Goal: Task Accomplishment & Management: Use online tool/utility

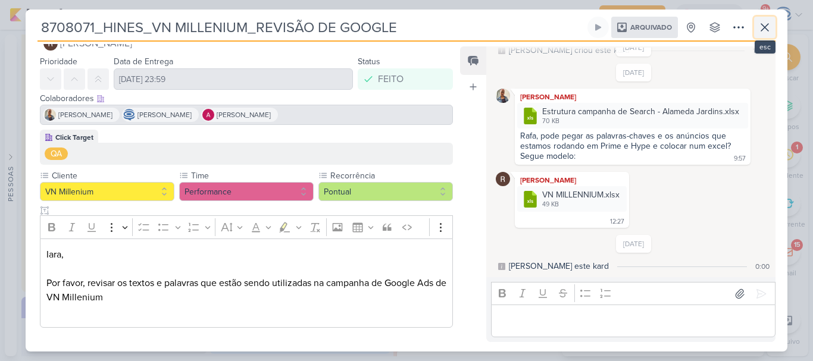
click at [757, 29] on button at bounding box center [764, 27] width 21 height 21
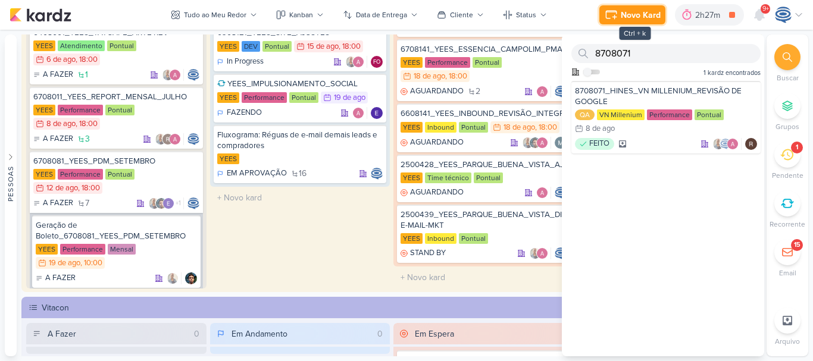
click at [632, 15] on div "Novo Kard" at bounding box center [641, 15] width 40 height 13
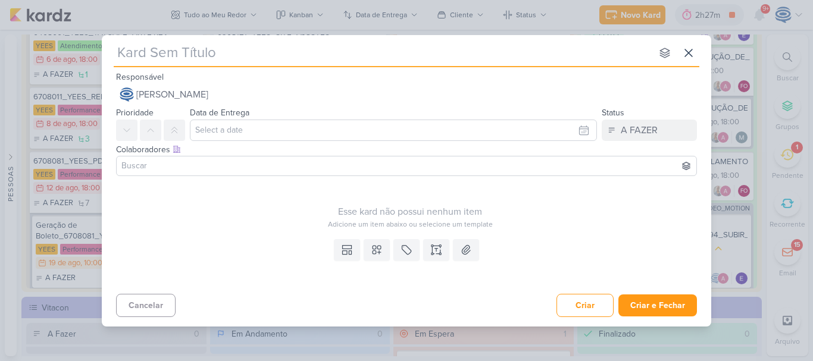
type input "8708071_HINES_VN MILLENNIUM_ALTERAÇÕES_CAMPANHA"
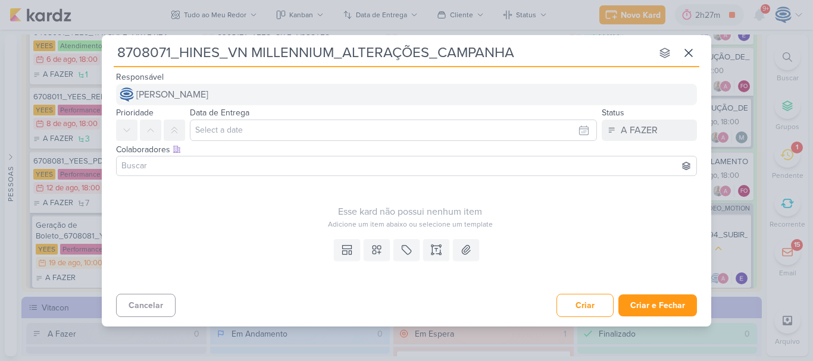
type input "8708071_HINES_VN MILLENNIUM_ALTERAÇÕES_CAMPANHA"
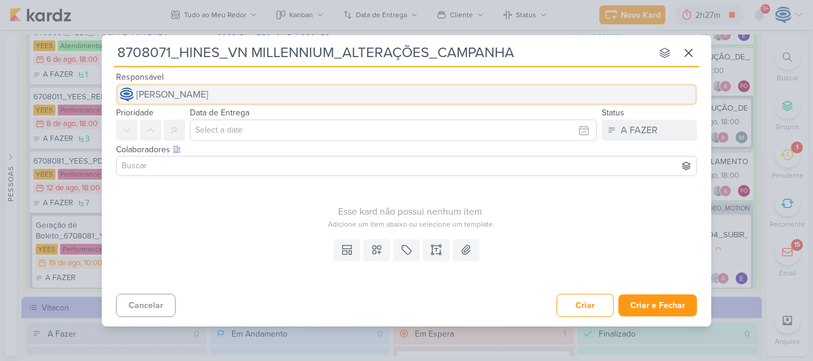
click at [456, 89] on button "[PERSON_NAME]" at bounding box center [406, 94] width 581 height 21
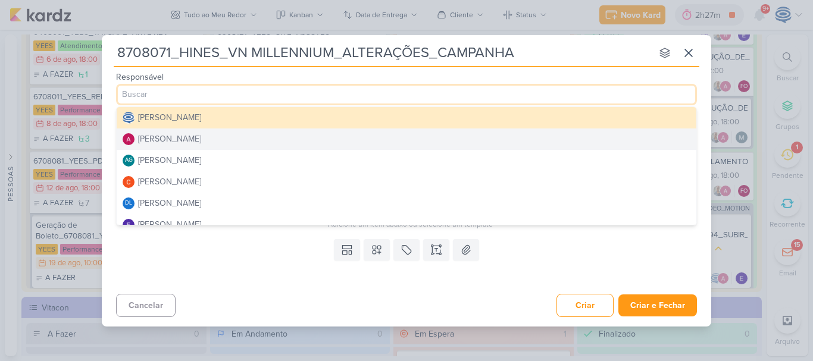
scroll to position [5, 0]
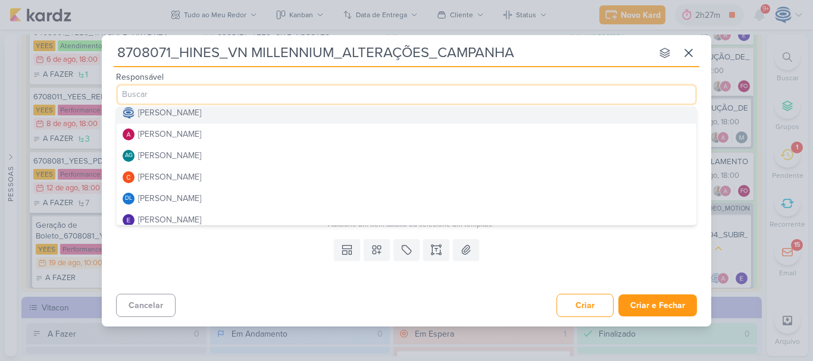
click at [264, 117] on button "[PERSON_NAME]" at bounding box center [407, 112] width 580 height 21
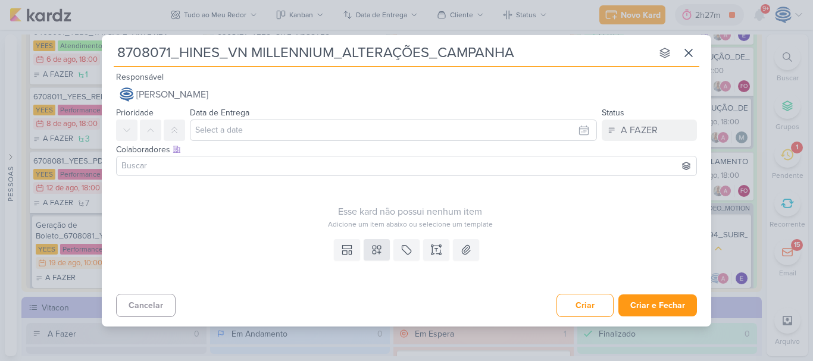
drag, startPoint x: 390, startPoint y: 249, endPoint x: 383, endPoint y: 250, distance: 7.2
click at [383, 250] on div "Templates Campos Personalizados Marcadores Caixa De Texto Anexo" at bounding box center [407, 262] width 610 height 55
click at [383, 250] on button at bounding box center [377, 249] width 26 height 21
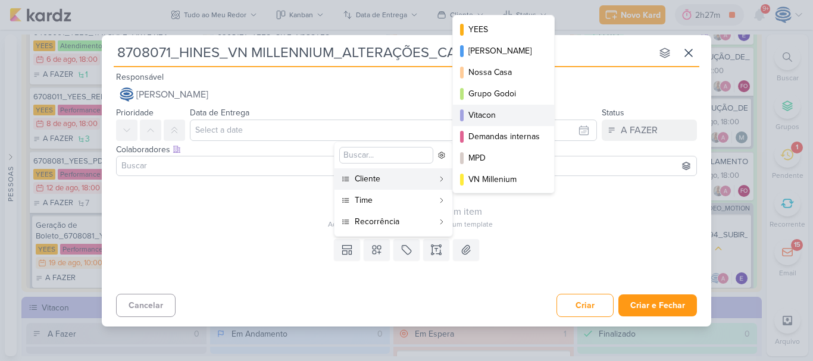
scroll to position [130, 0]
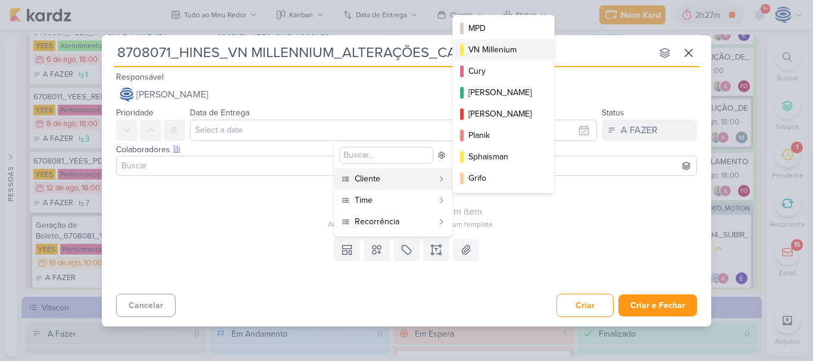
click at [504, 54] on div "VN Millenium" at bounding box center [504, 49] width 71 height 13
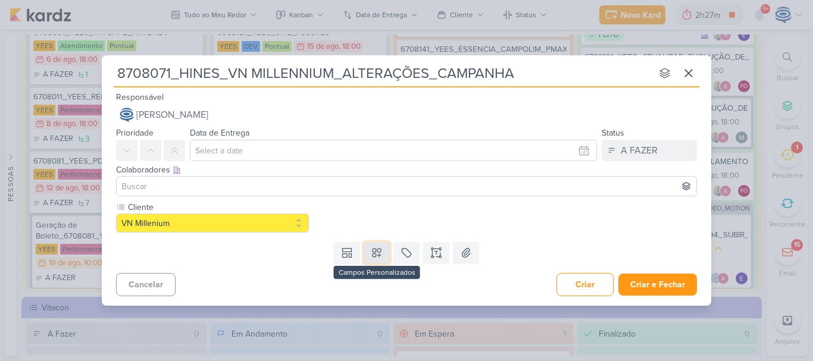
click at [374, 252] on icon at bounding box center [377, 253] width 12 height 12
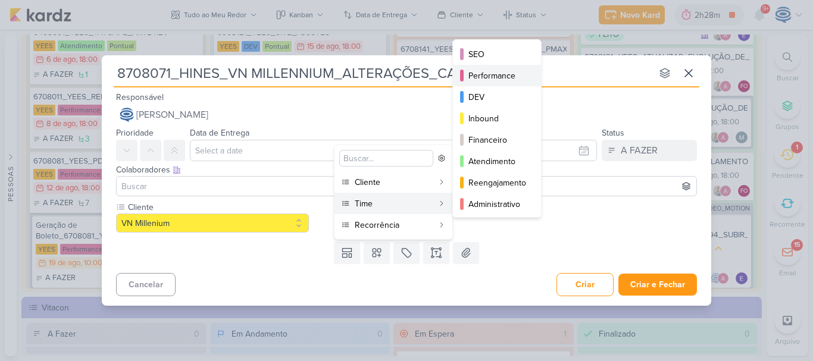
click at [494, 73] on div "Performance" at bounding box center [498, 76] width 58 height 13
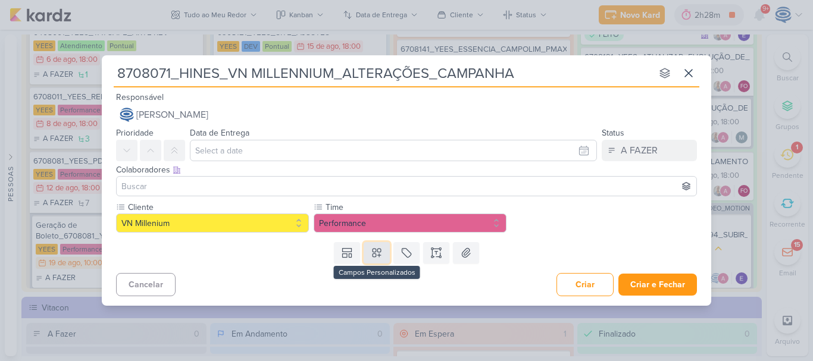
click at [373, 254] on icon at bounding box center [377, 253] width 8 height 8
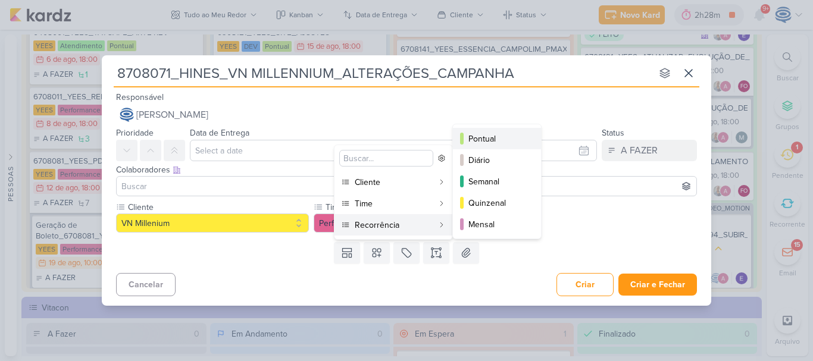
click at [494, 136] on div "Pontual" at bounding box center [498, 139] width 58 height 13
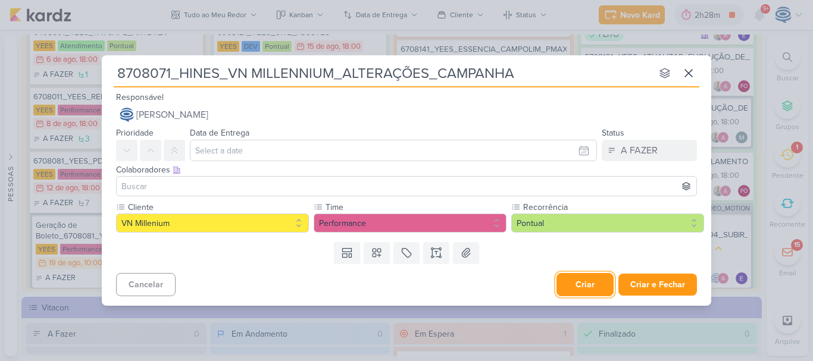
click at [579, 287] on button "Criar" at bounding box center [585, 284] width 57 height 23
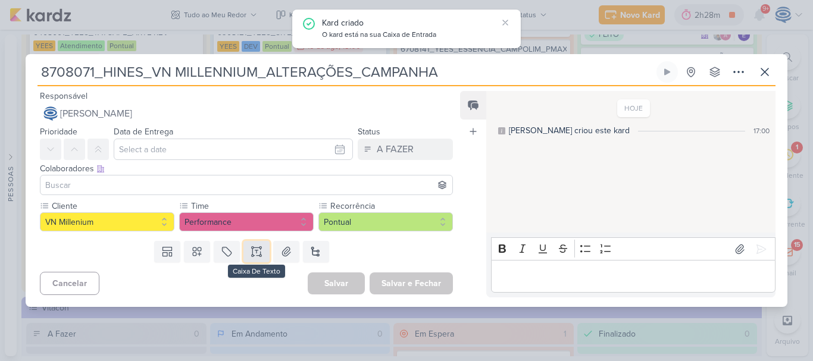
click at [254, 252] on icon at bounding box center [257, 252] width 12 height 12
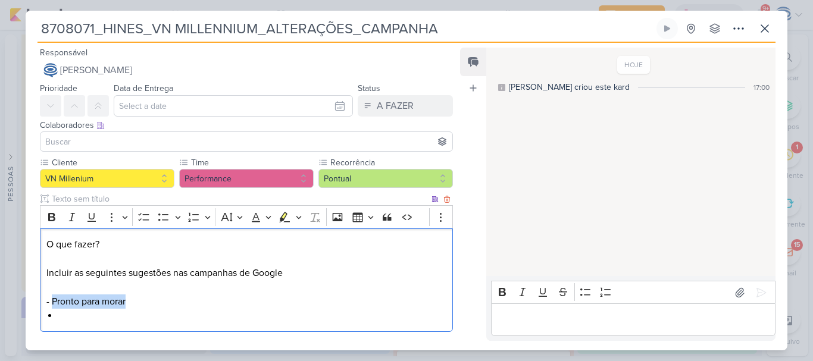
drag, startPoint x: 51, startPoint y: 302, endPoint x: 161, endPoint y: 304, distance: 110.1
click at [161, 304] on p "O que fazer? Incluir as seguintes sugestões nas campanhas de Google - Pronto pa…" at bounding box center [246, 273] width 400 height 71
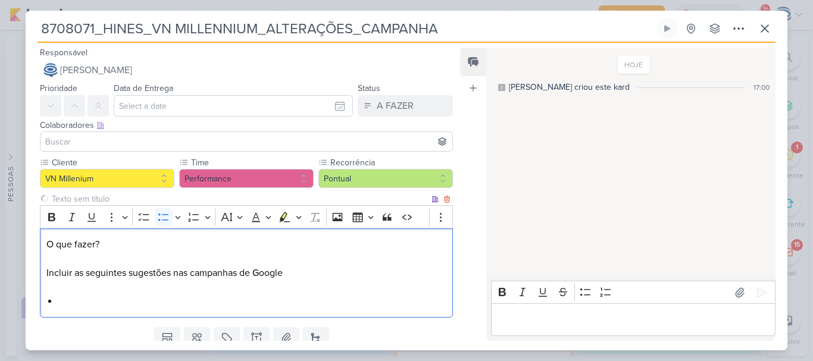
click at [161, 304] on li "Editor editing area: main" at bounding box center [252, 302] width 388 height 14
click at [161, 304] on li "Pronto para morar" at bounding box center [252, 302] width 388 height 14
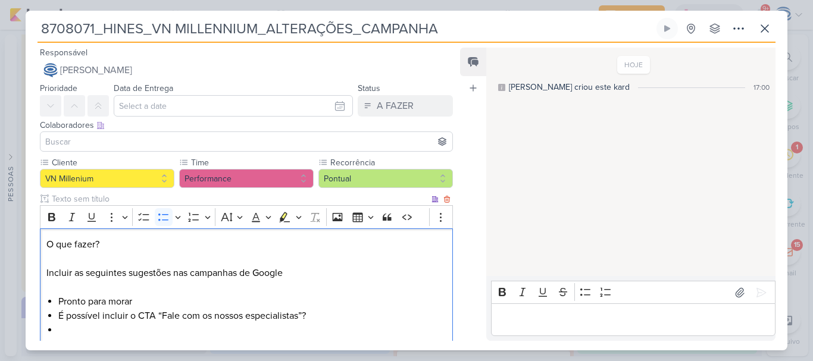
click at [341, 323] on li "Editor editing area: main" at bounding box center [252, 330] width 388 height 14
click at [302, 316] on li "É possível incluir o CTA “Fale com os nossos especialistas”?" at bounding box center [252, 316] width 388 height 14
click at [266, 338] on div "O que fazer? Incluir as seguintes sugestões nas campanhas de Google Pronto para…" at bounding box center [246, 288] width 413 height 118
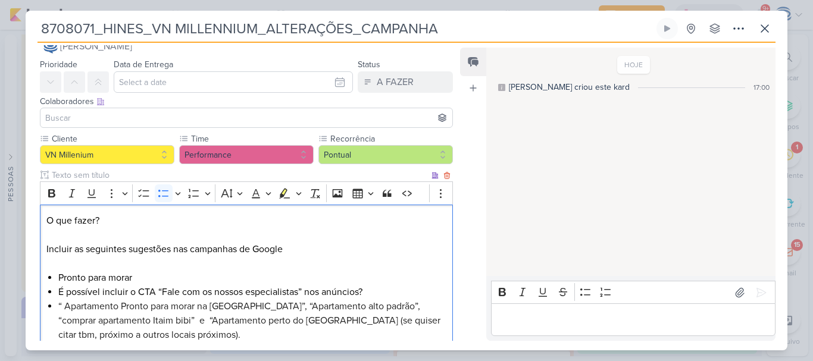
click at [57, 308] on div "O que fazer? Incluir as seguintes sugestões nas campanhas de Google Pronto para…" at bounding box center [246, 278] width 413 height 147
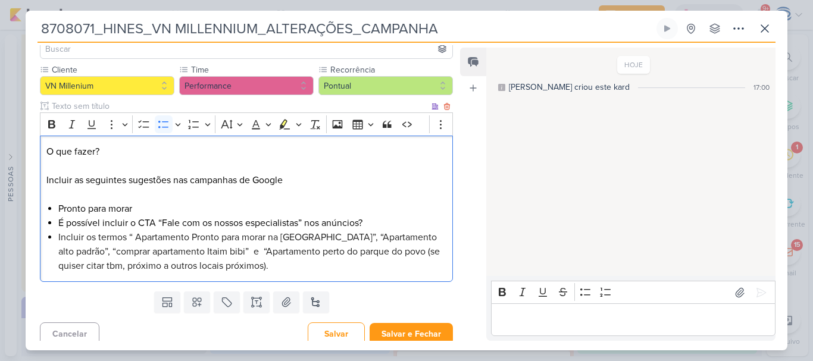
scroll to position [100, 0]
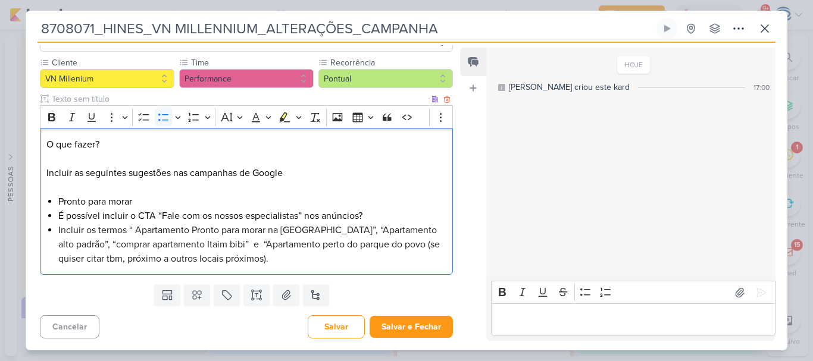
click at [408, 246] on span "Incluir os termos “ Apartamento Pronto para morar na Faria Lima”, “Apartamento …" at bounding box center [249, 244] width 382 height 40
click at [414, 249] on span "Incluir os termos “ Apartamento Pronto para morar na Faria Lima”, “Apartamento …" at bounding box center [249, 244] width 382 height 40
click at [85, 259] on span "Incluir os termos “ Apartamento Pronto para morar na Faria Lima”, “Apartamento …" at bounding box center [249, 244] width 383 height 40
drag, startPoint x: 56, startPoint y: 260, endPoint x: 124, endPoint y: 258, distance: 68.5
click at [124, 258] on div "O que fazer? Incluir as seguintes sugestões nas campanhas de Google Pronto para…" at bounding box center [246, 202] width 413 height 147
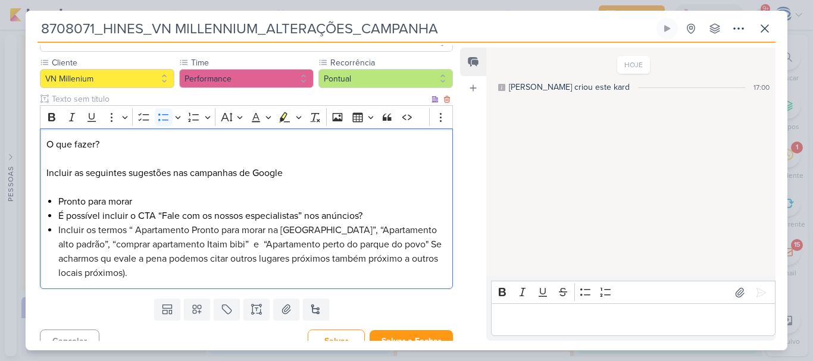
click at [112, 259] on span "Incluir os termos “ Apartamento Pronto para morar na Faria Lima”, “Apartamento …" at bounding box center [249, 251] width 383 height 55
click at [416, 248] on span "Incluir os termos “ Apartamento Pronto para morar na Faria Lima”, “Apartamento …" at bounding box center [249, 251] width 383 height 55
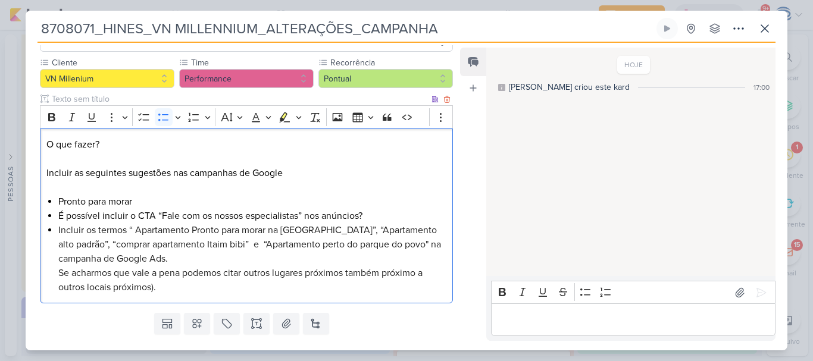
click at [321, 289] on li "Incluir os termos “ Apartamento Pronto para morar na Faria Lima”, “Apartamento …" at bounding box center [252, 258] width 388 height 71
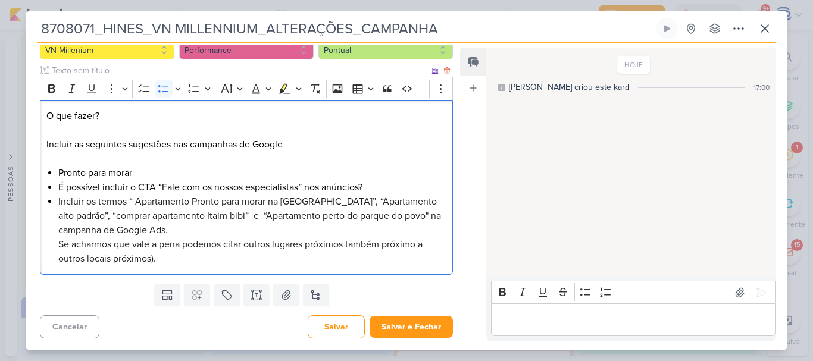
scroll to position [0, 0]
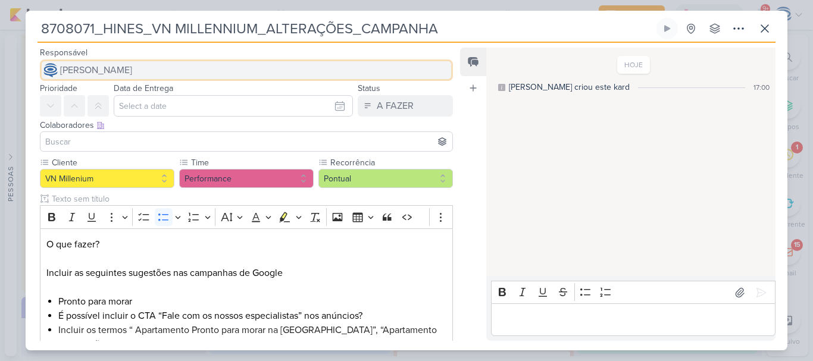
click at [132, 71] on span "[PERSON_NAME]" at bounding box center [96, 70] width 72 height 14
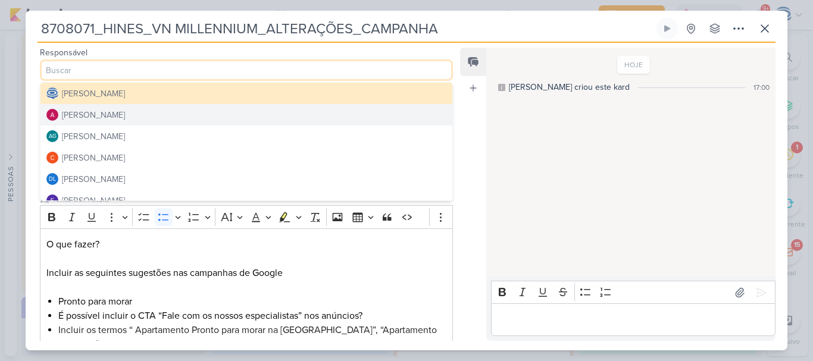
click at [164, 116] on button "Alessandra Gomes" at bounding box center [246, 114] width 412 height 21
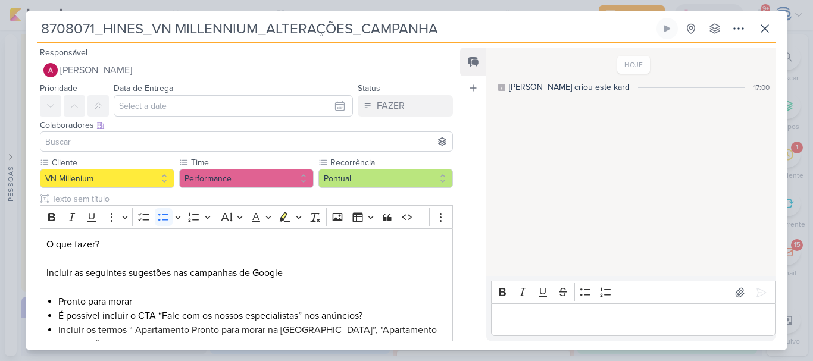
click at [162, 147] on input at bounding box center [246, 142] width 407 height 14
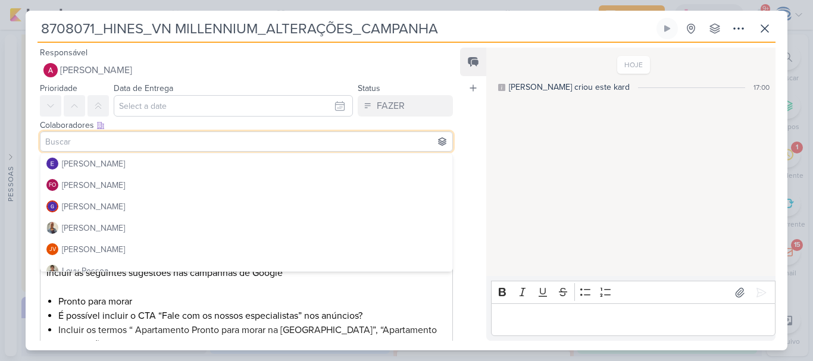
scroll to position [113, 0]
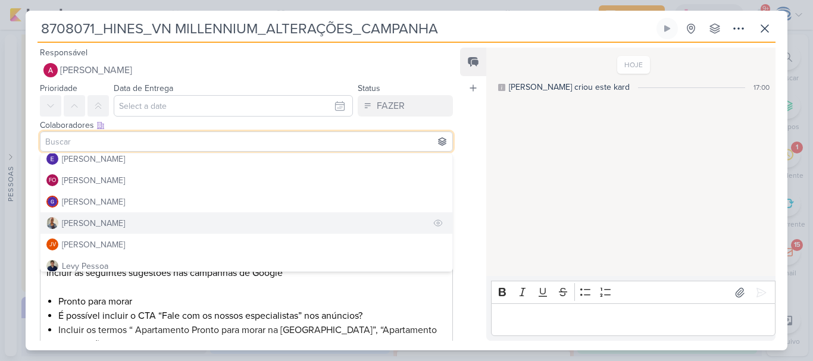
click at [143, 215] on button "[PERSON_NAME]" at bounding box center [246, 223] width 412 height 21
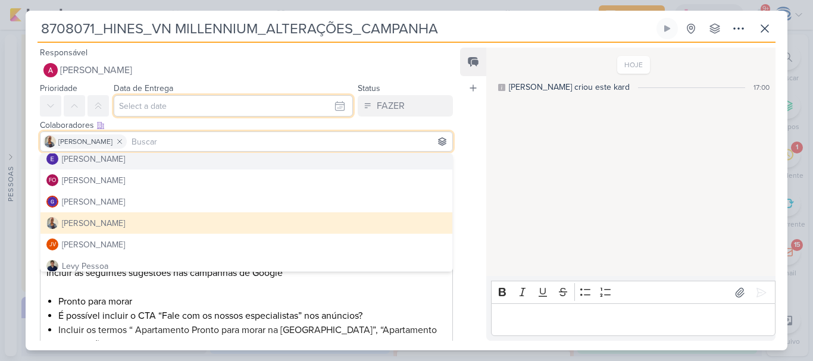
click at [168, 110] on input "text" at bounding box center [233, 105] width 239 height 21
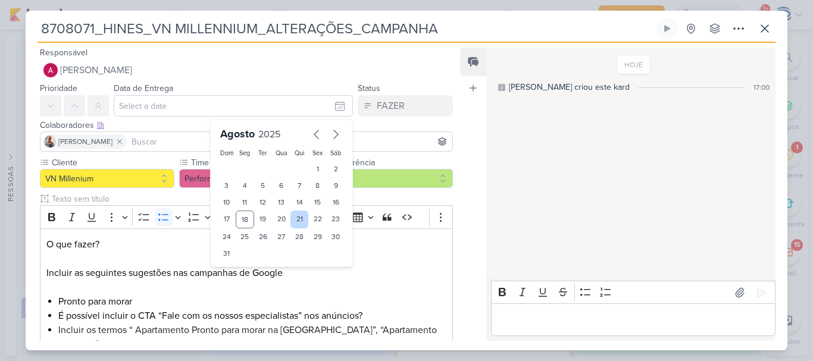
click at [295, 223] on div "21" at bounding box center [300, 220] width 18 height 18
type input "21 de agosto de 2025 às 23:59"
click at [242, 273] on select "00 01 02 03 04 05 06 07 08 09 10 11 12 13 14 15 16 17 18 19 20 21 22 23" at bounding box center [245, 274] width 17 height 14
select select "18"
click at [237, 267] on select "00 01 02 03 04 05 06 07 08 09 10 11 12 13 14 15 16 17 18 19 20 21 22 23" at bounding box center [245, 274] width 17 height 14
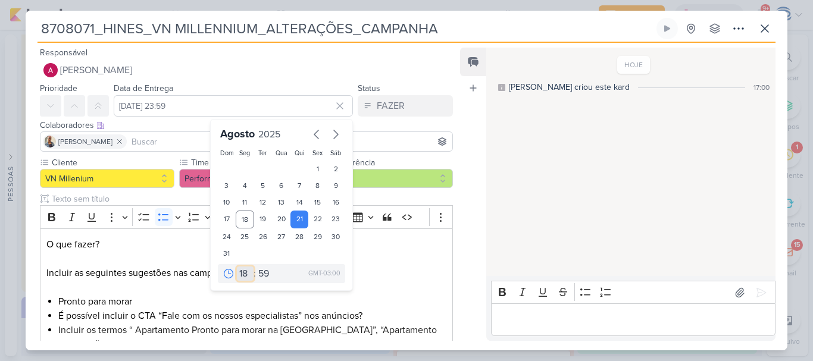
type input "21 de agosto de 2025 às 18:59"
click at [258, 272] on select "00 05 10 15 20 25 30 35 40 45 50 55 59" at bounding box center [264, 274] width 17 height 14
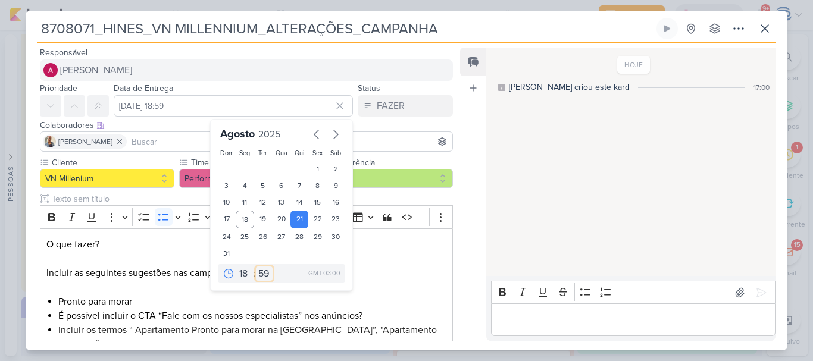
select select "0"
click at [256, 267] on select "00 05 10 15 20 25 30 35 40 45 50 55 59" at bounding box center [264, 274] width 17 height 14
type input "21 de agosto de 2025 às 18:00"
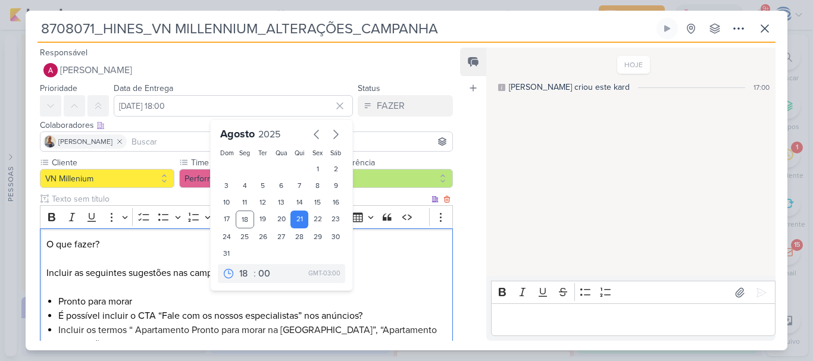
click at [439, 257] on p "O que fazer? Incluir as seguintes sugestões nas campanhas de Google" at bounding box center [246, 266] width 400 height 57
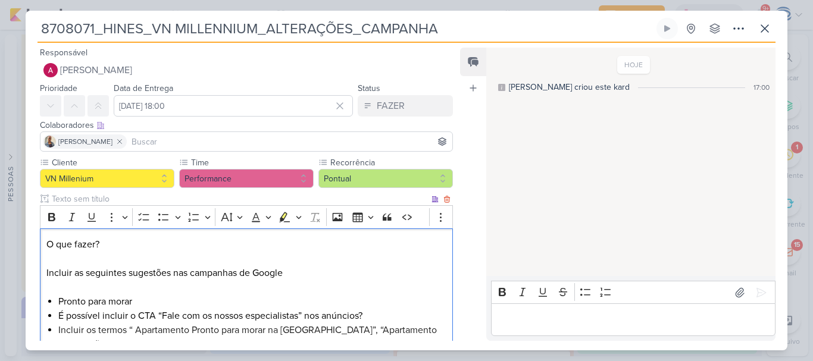
scroll to position [129, 0]
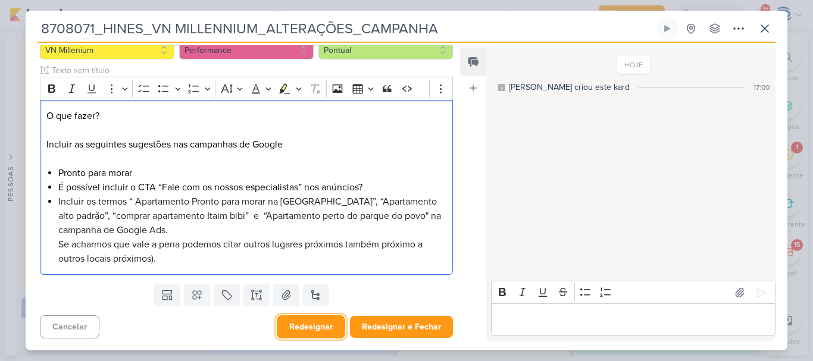
click at [313, 327] on button "Redesignar" at bounding box center [311, 327] width 68 height 23
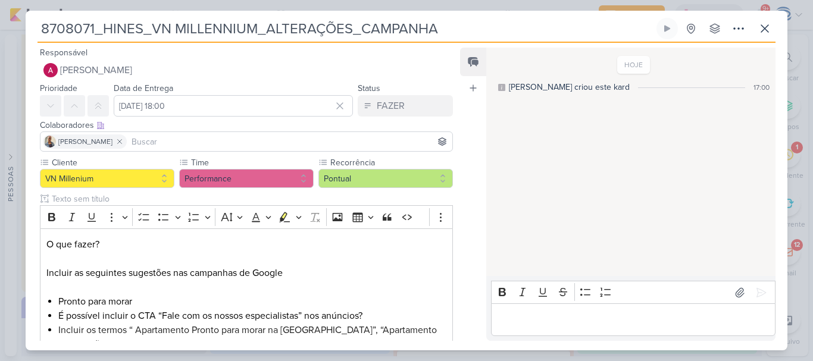
scroll to position [918, 0]
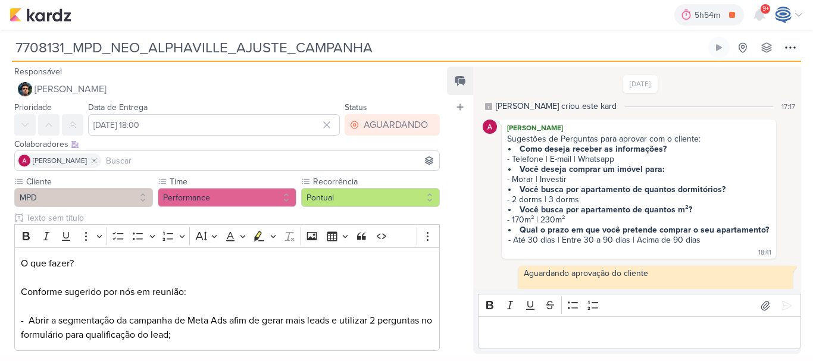
scroll to position [387, 0]
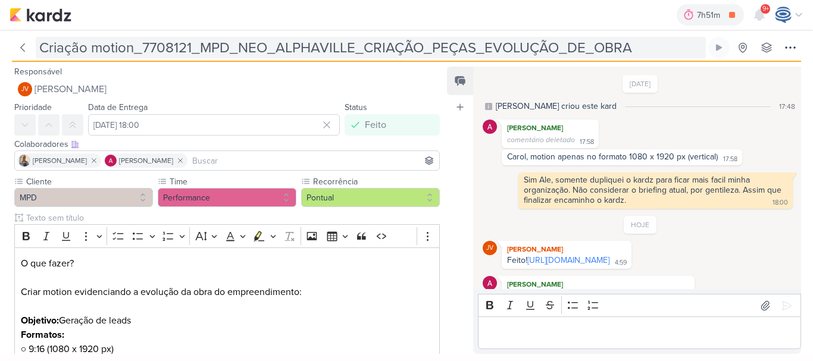
scroll to position [30, 0]
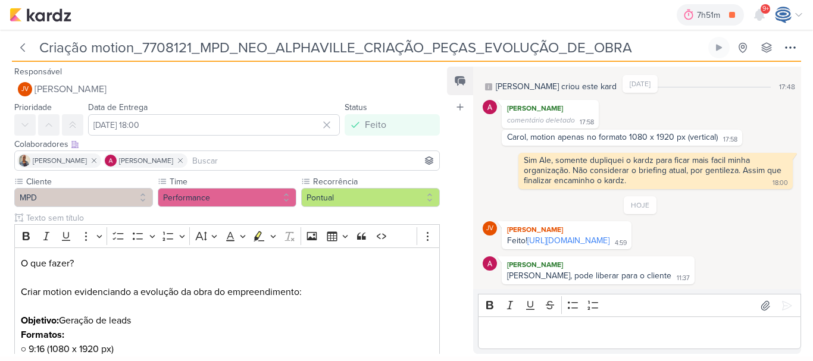
drag, startPoint x: 641, startPoint y: 48, endPoint x: 143, endPoint y: 42, distance: 497.7
click at [143, 42] on input "Criação motion_7708121_MPD_NEO_ALPHAVILLE_CRIAÇÃO_PEÇAS_EVOLUÇÃO_DE_OBRA" at bounding box center [371, 47] width 670 height 21
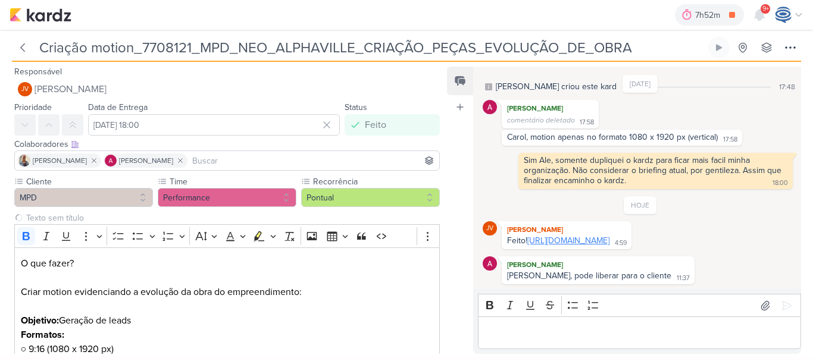
click at [549, 237] on link "https://drive.google.com/drive/folders/1sz6imm0c3g7-Zd9uIbpua6XToRRukjlT?usp=sh…" at bounding box center [568, 241] width 82 height 10
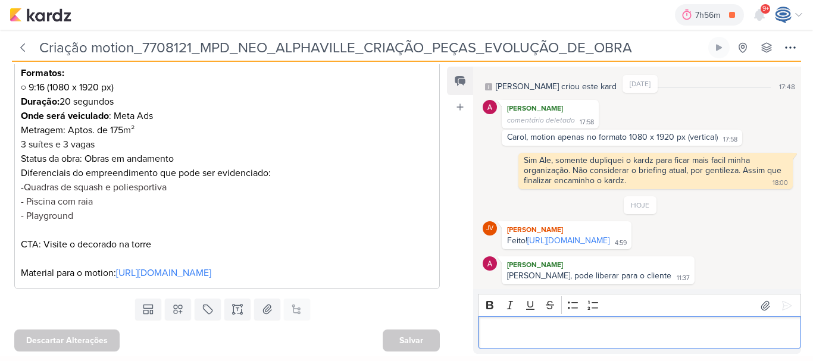
click at [500, 346] on div "Editor editing area: main" at bounding box center [639, 333] width 323 height 33
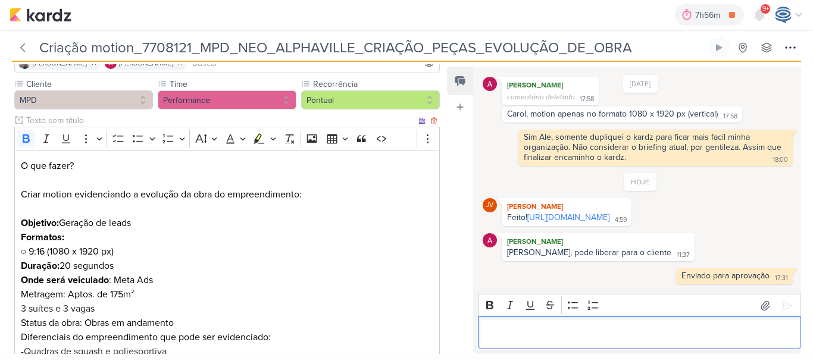
scroll to position [0, 0]
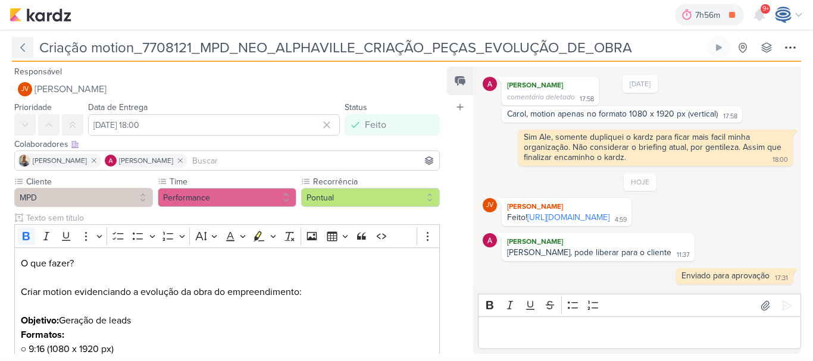
click at [25, 50] on icon at bounding box center [23, 48] width 12 height 12
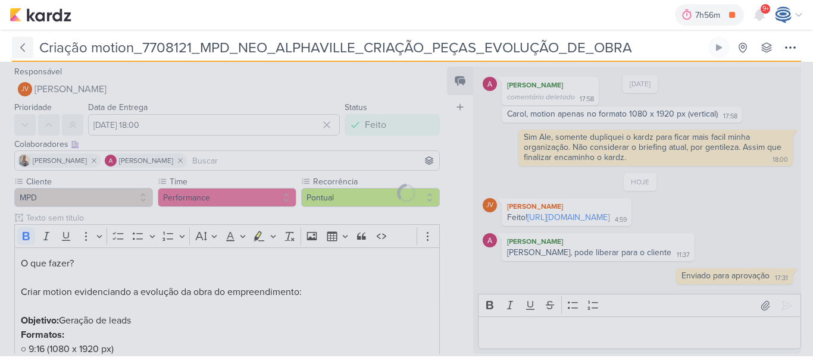
type input "7708121_MPD_NEO_ALPHAVILLE_CRIAÇÃO_PEÇAS_EVOLUÇÃO_DE_OBRA"
type input "18 de agosto de 2025 às 18:00"
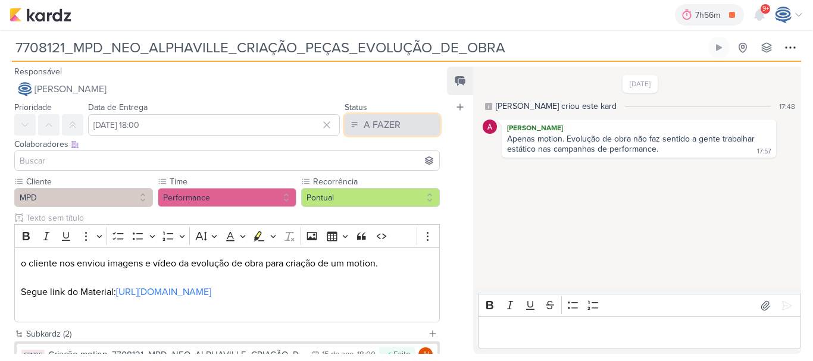
click at [371, 131] on div "A FAZER" at bounding box center [382, 125] width 37 height 14
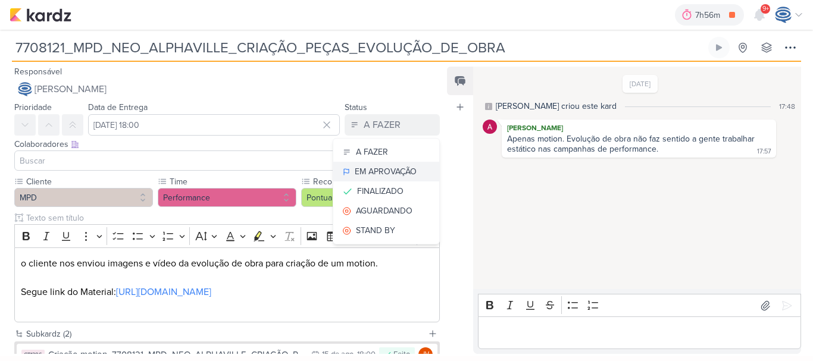
click at [384, 166] on div "EM APROVAÇÃO" at bounding box center [386, 172] width 62 height 13
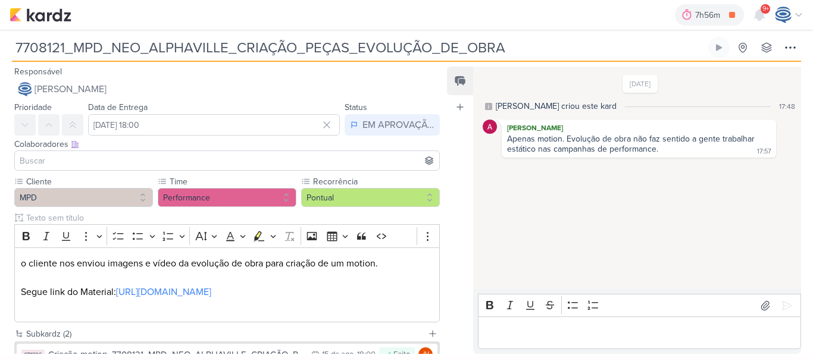
scroll to position [117, 0]
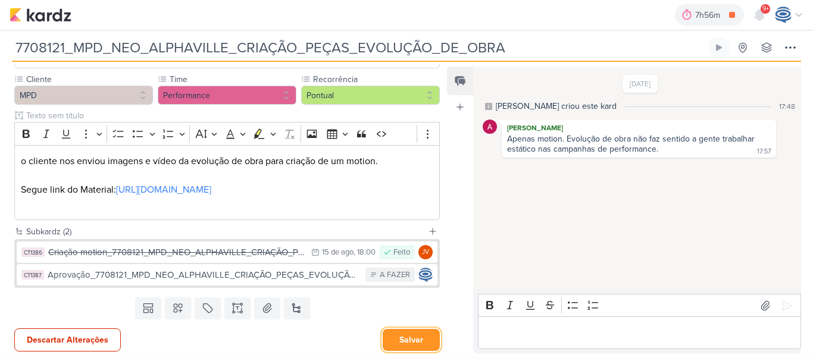
click at [398, 342] on button "Salvar" at bounding box center [411, 340] width 57 height 22
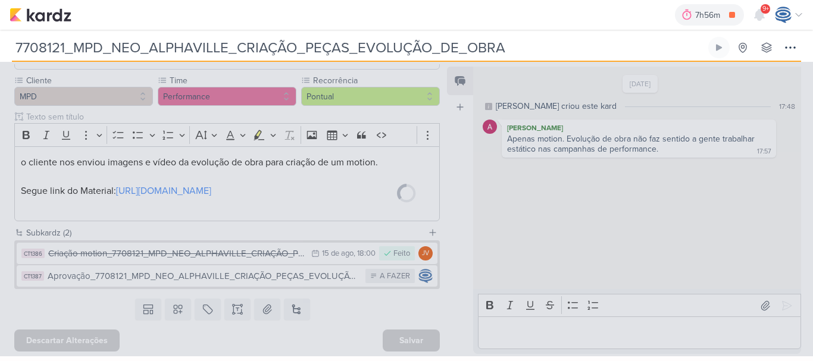
scroll to position [115, 0]
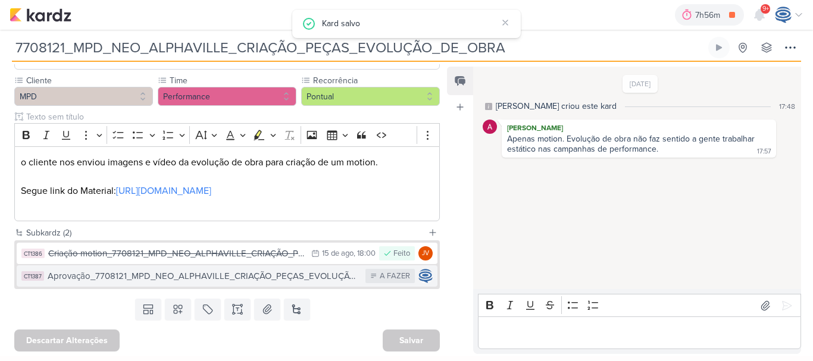
click at [326, 276] on div "Aprovação_7708121_MPD_NEO_ALPHAVILLE_CRIAÇÃO_PEÇAS_EVOLUÇÃO_DE_OBRA" at bounding box center [204, 277] width 312 height 14
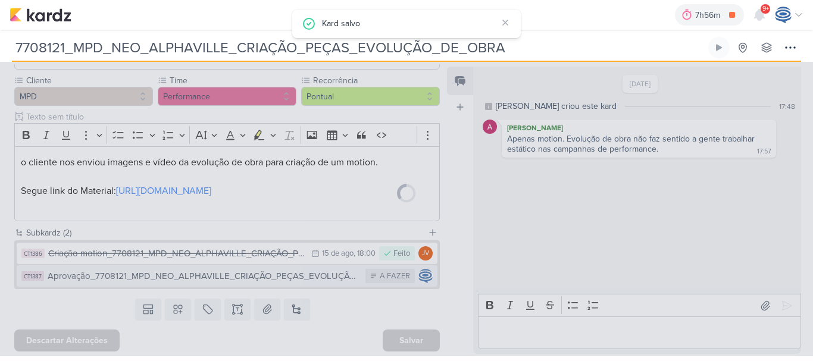
type input "Aprovação_7708121_MPD_NEO_ALPHAVILLE_CRIAÇÃO_PEÇAS_EVOLUÇÃO_DE_OBRA"
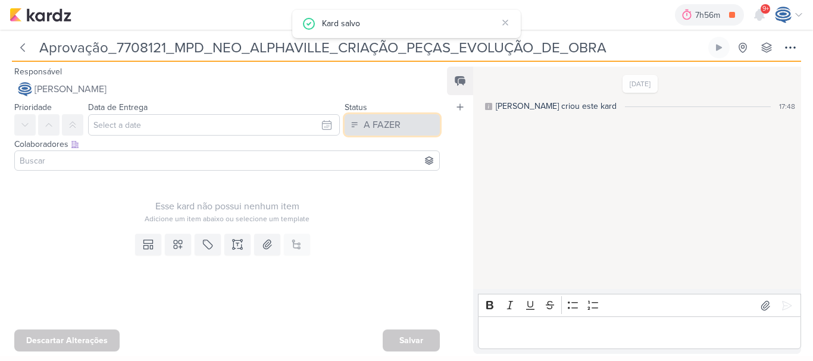
click at [379, 122] on div "A FAZER" at bounding box center [382, 125] width 37 height 14
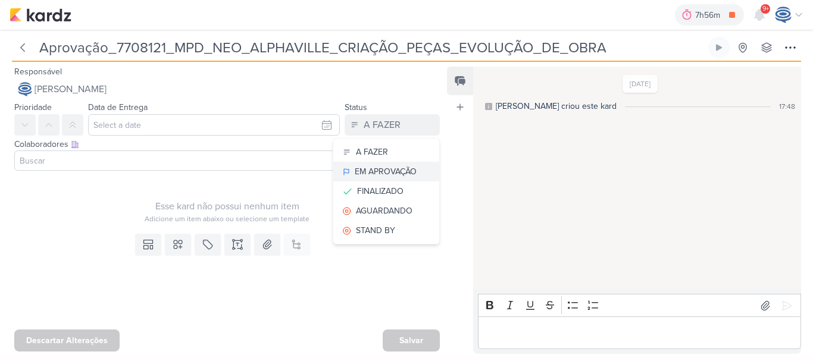
click at [378, 171] on div "EM APROVAÇÃO" at bounding box center [386, 172] width 62 height 13
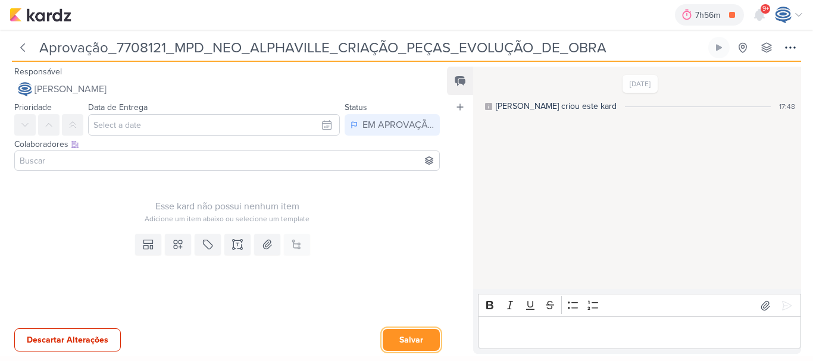
click at [408, 341] on button "Salvar" at bounding box center [411, 340] width 57 height 22
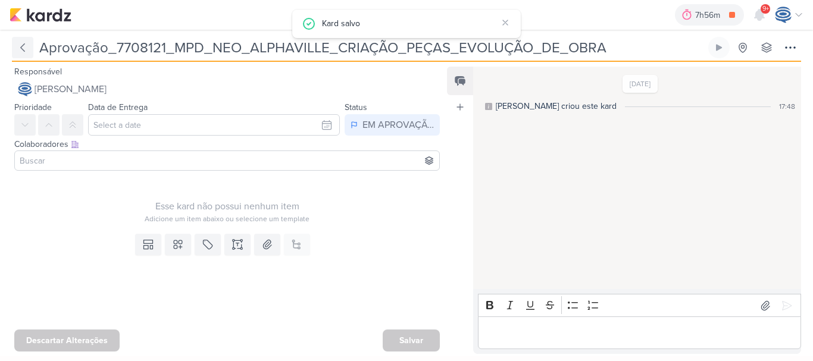
click at [27, 48] on icon at bounding box center [23, 48] width 12 height 12
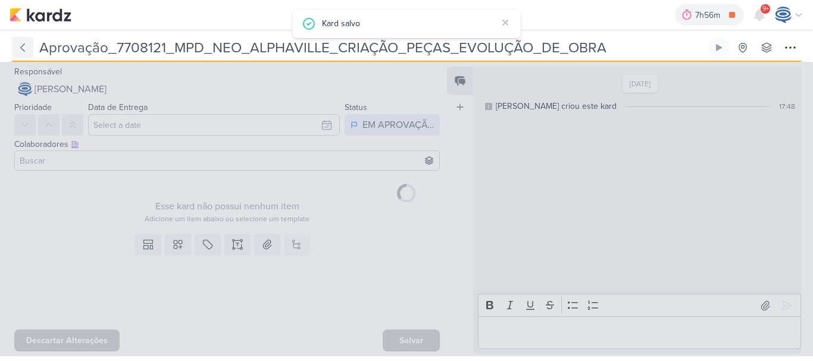
type input "7708121_MPD_NEO_ALPHAVILLE_CRIAÇÃO_PEÇAS_EVOLUÇÃO_DE_OBRA"
type input "18 de agosto de 2025 às 18:00"
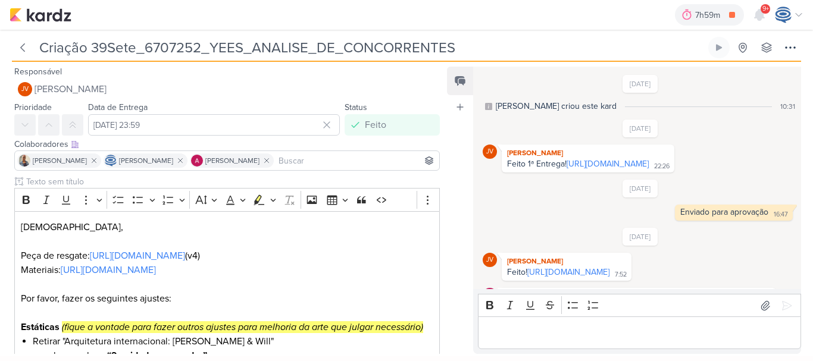
scroll to position [451, 0]
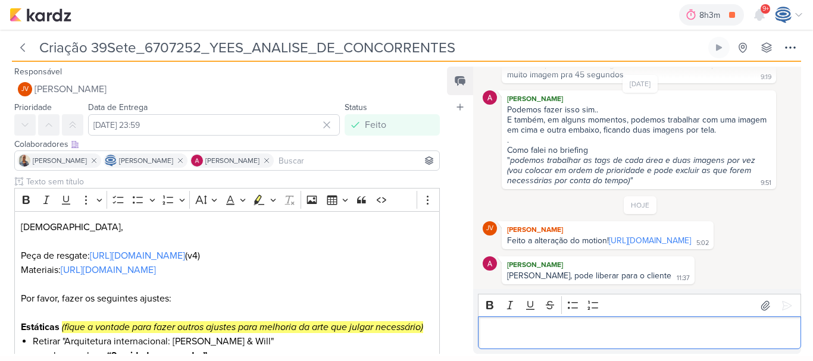
click at [586, 329] on p "Editor editing area: main" at bounding box center [640, 333] width 311 height 14
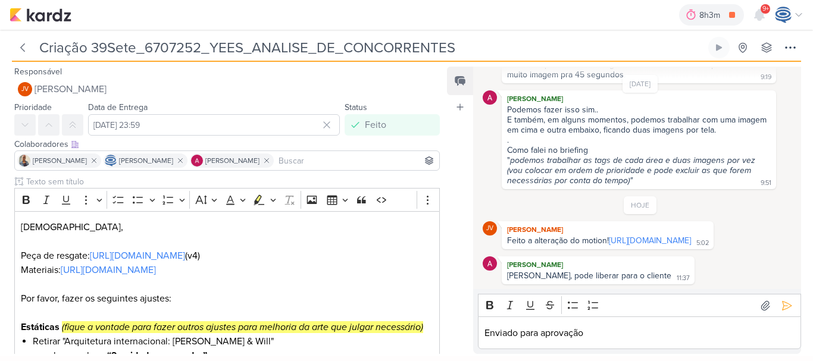
drag, startPoint x: 197, startPoint y: 46, endPoint x: 146, endPoint y: 51, distance: 51.4
click at [146, 51] on input "Criação 39Sete_6707252_YEES_ANALISE_DE_CONCORRENTES" at bounding box center [371, 47] width 670 height 21
click at [783, 313] on button at bounding box center [786, 305] width 19 height 19
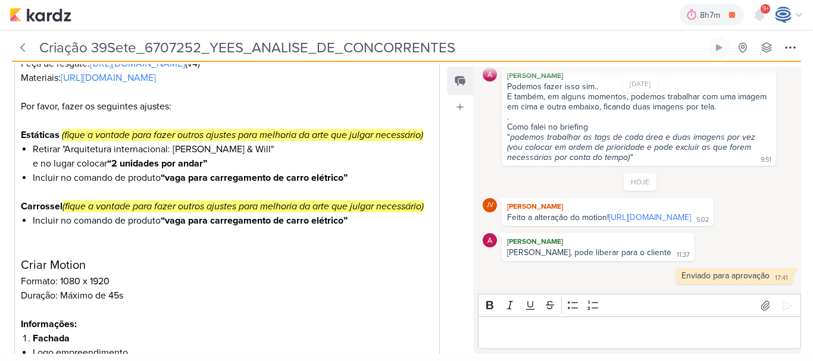
scroll to position [0, 0]
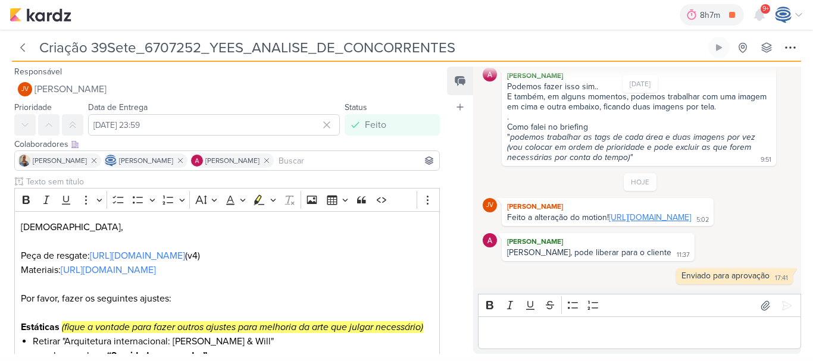
click at [609, 214] on link "https://drive.google.com/drive/folders/19mJIjh804niEdN0EcePJrKAYiBpLFDCV?usp=sh…" at bounding box center [650, 218] width 82 height 10
click at [29, 8] on img at bounding box center [41, 15] width 62 height 14
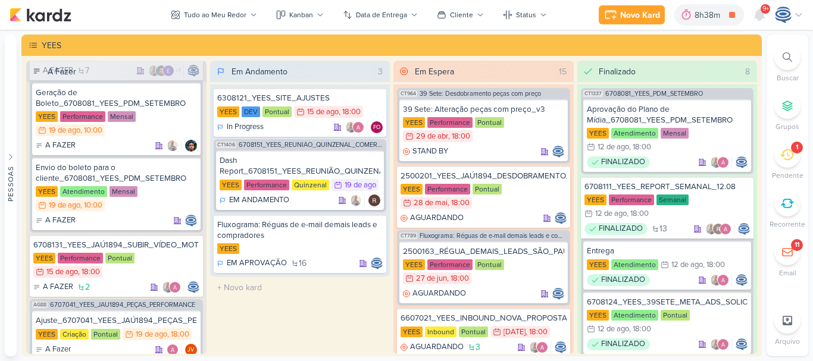
scroll to position [216, 0]
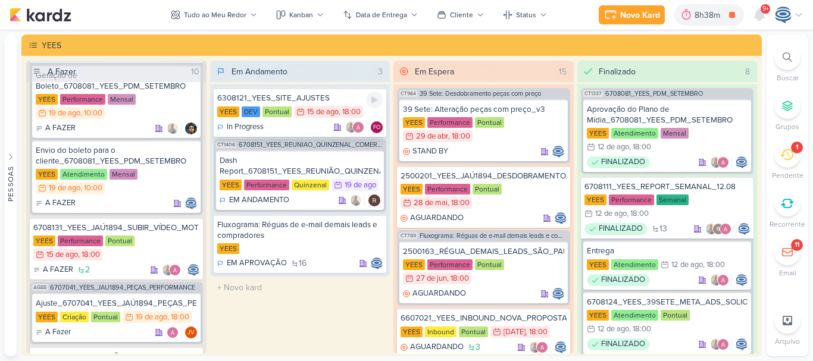
click at [342, 96] on div "6308121_YEES_SITE_AJUSTES" at bounding box center [300, 98] width 166 height 11
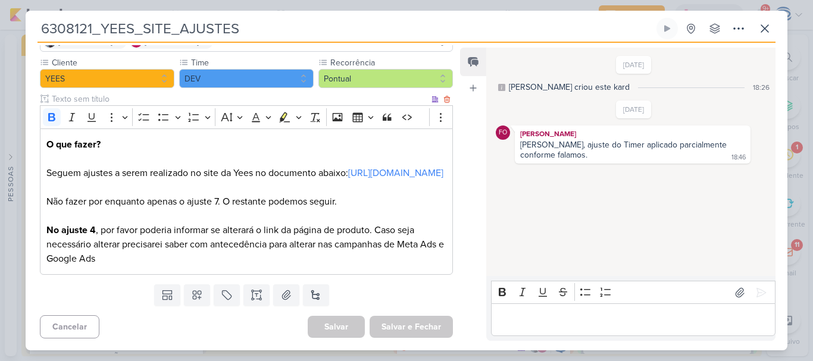
scroll to position [121, 0]
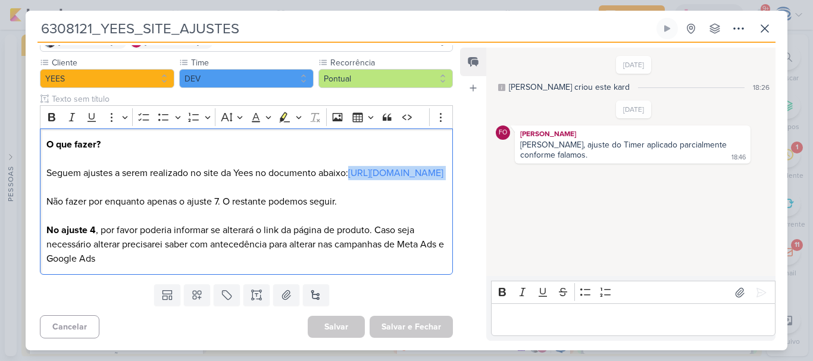
drag, startPoint x: 113, startPoint y: 179, endPoint x: 35, endPoint y: 170, distance: 77.9
click at [35, 170] on div "Cliente YEES Time" at bounding box center [242, 168] width 432 height 223
copy p "https://docs.google.com/document/d/1XrP7bYplFZjU1iV1LQPfAucVqSeozMyZX1UkMlJJBfM…"
click at [249, 248] on p "O que fazer? Seguem ajustes a serem realizado no site da Yees no documento abai…" at bounding box center [246, 202] width 400 height 129
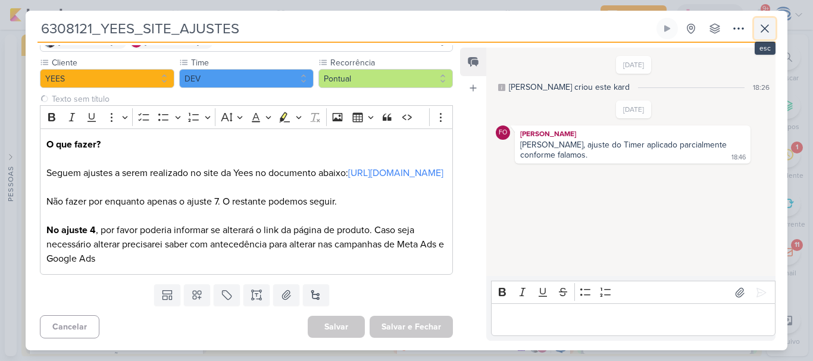
click at [763, 25] on icon at bounding box center [765, 28] width 14 height 14
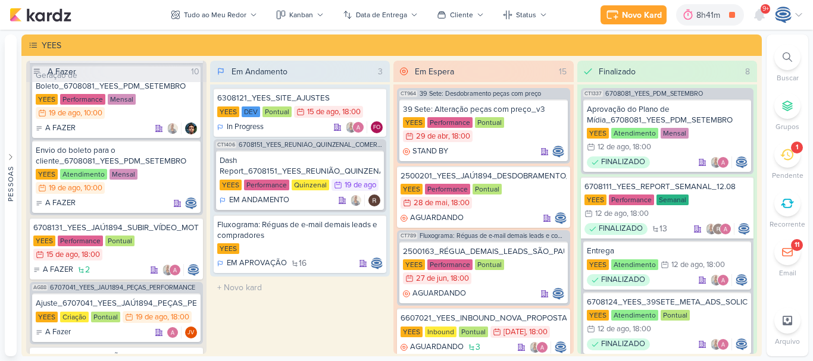
click at [789, 159] on icon at bounding box center [786, 154] width 13 height 11
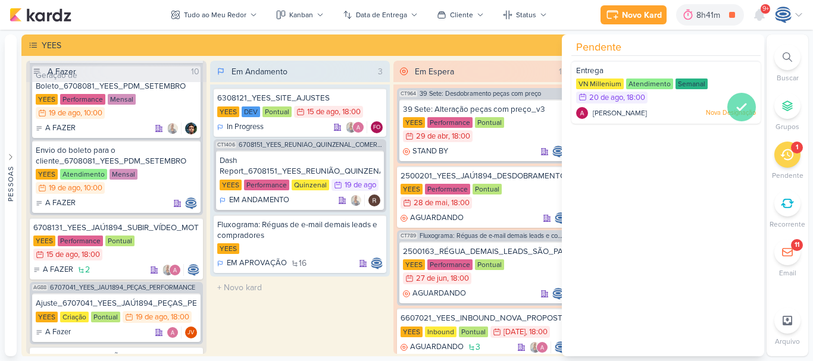
click at [742, 104] on icon at bounding box center [742, 107] width 14 height 14
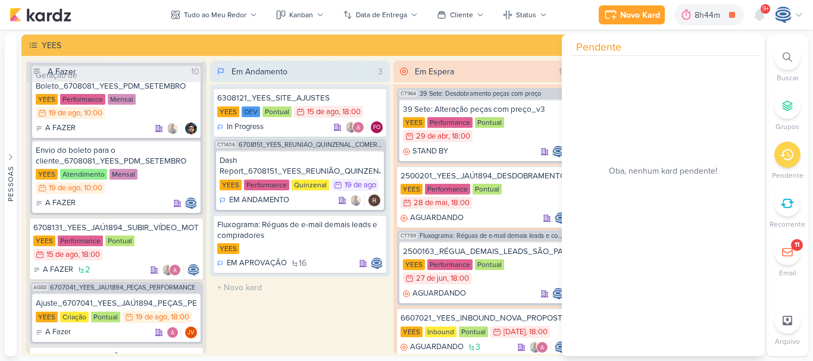
click at [789, 63] on div at bounding box center [788, 57] width 26 height 26
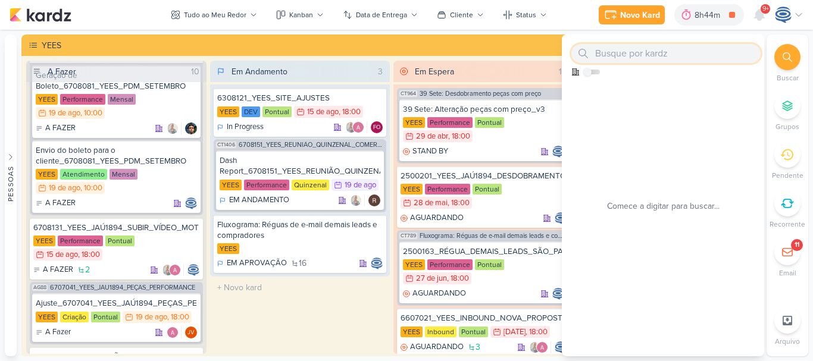
paste input "6708111"
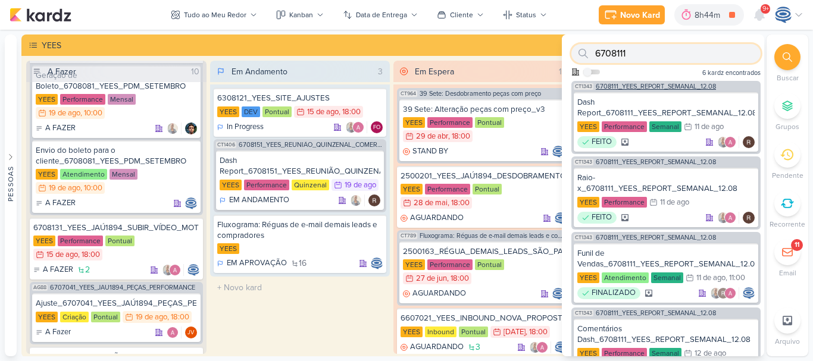
type input "6708111"
click at [678, 85] on span "6708111_YEES_REPORT_SEMANAL_12.08" at bounding box center [656, 86] width 120 height 7
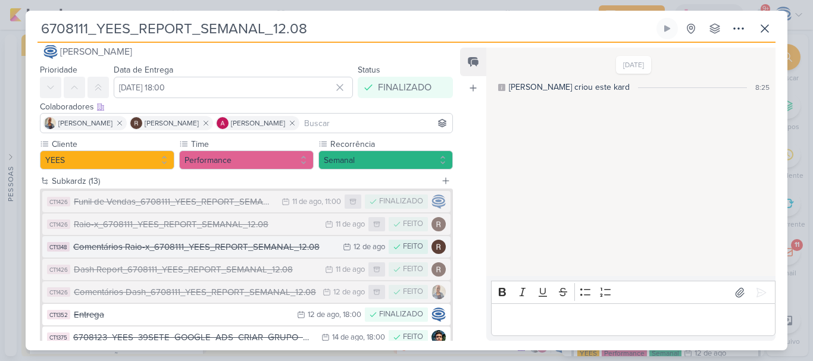
scroll to position [0, 0]
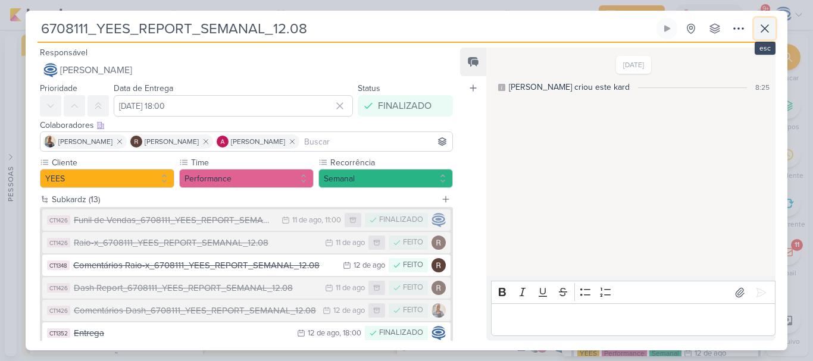
click at [760, 29] on icon at bounding box center [765, 28] width 14 height 14
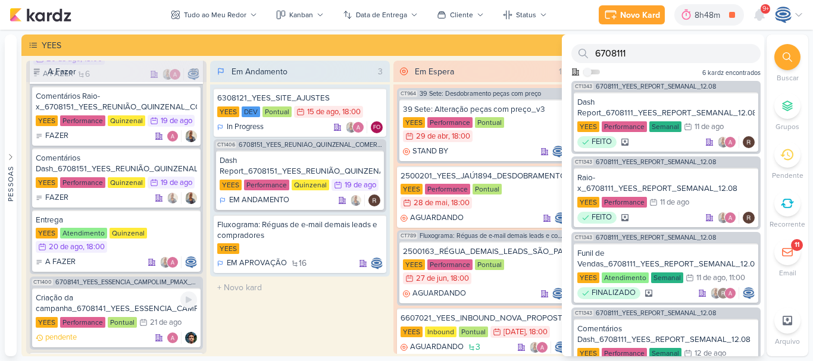
scroll to position [539, 0]
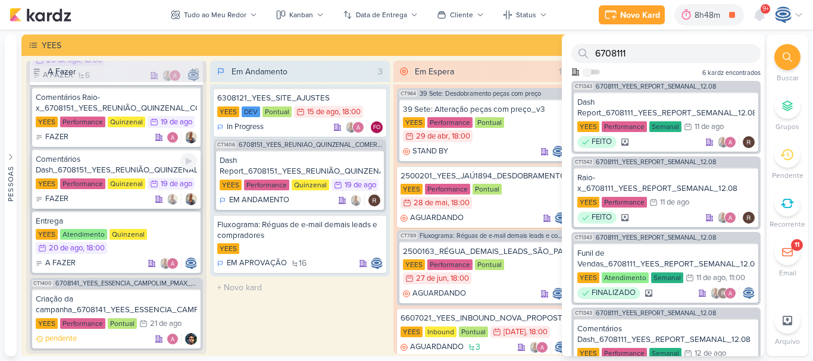
click at [119, 166] on div "Comentários Dash_6708151_YEES_REUNIÃO_QUINZENAL_COMERCIAL_20.08" at bounding box center [116, 164] width 161 height 21
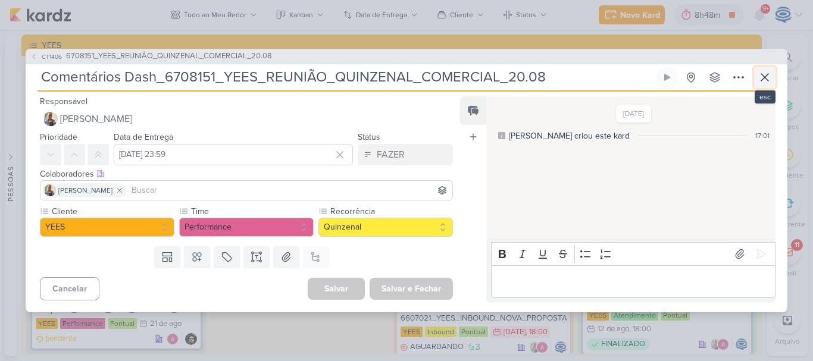
click at [766, 76] on icon at bounding box center [764, 77] width 7 height 7
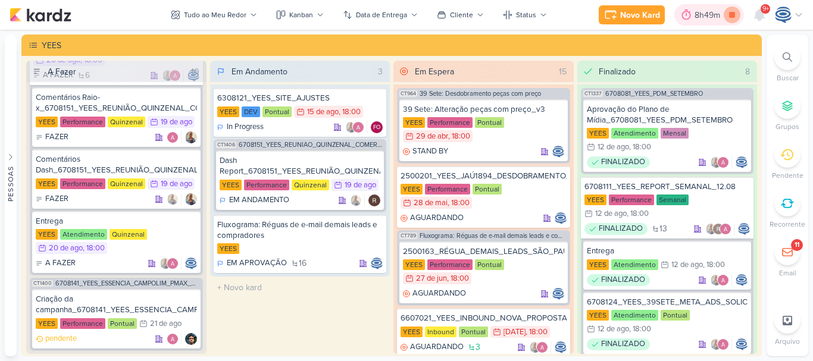
click at [734, 15] on icon at bounding box center [732, 15] width 6 height 6
